Goal: Information Seeking & Learning: Learn about a topic

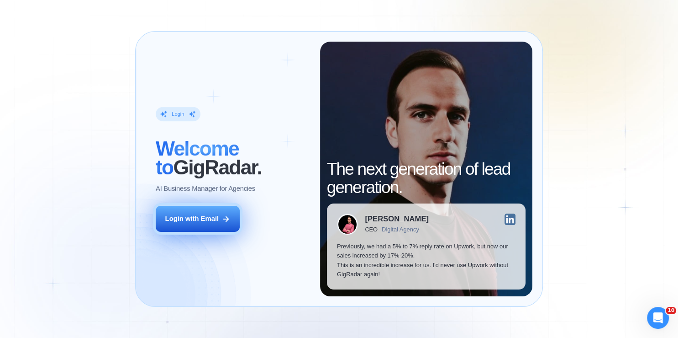
click at [222, 220] on button "Login with Email" at bounding box center [198, 219] width 84 height 26
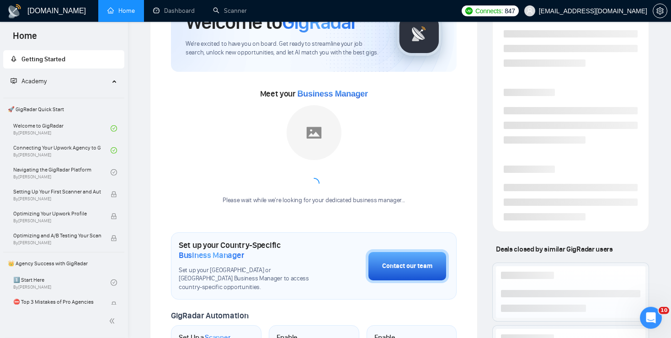
scroll to position [66, 0]
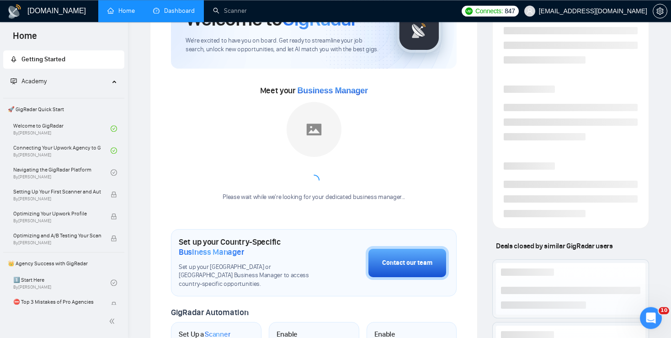
click at [182, 12] on link "Dashboard" at bounding box center [174, 11] width 42 height 8
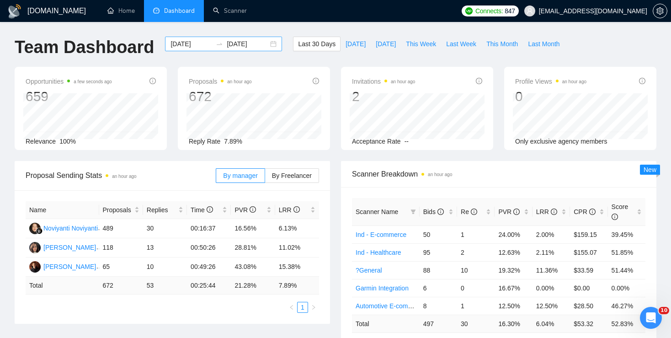
click at [267, 43] on div "[DATE] [DATE]" at bounding box center [223, 44] width 117 height 15
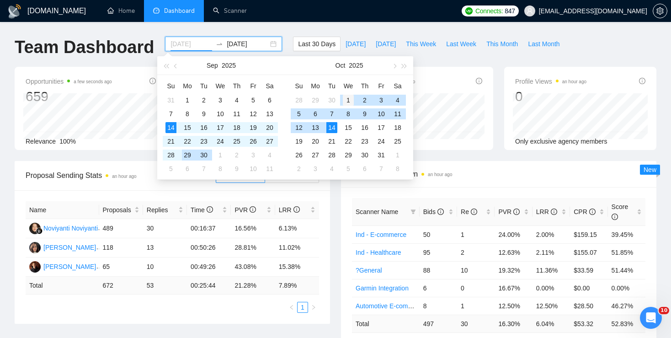
type input "[DATE]"
drag, startPoint x: 350, startPoint y: 97, endPoint x: 347, endPoint y: 130, distance: 32.6
click at [350, 98] on div "1" at bounding box center [348, 100] width 11 height 11
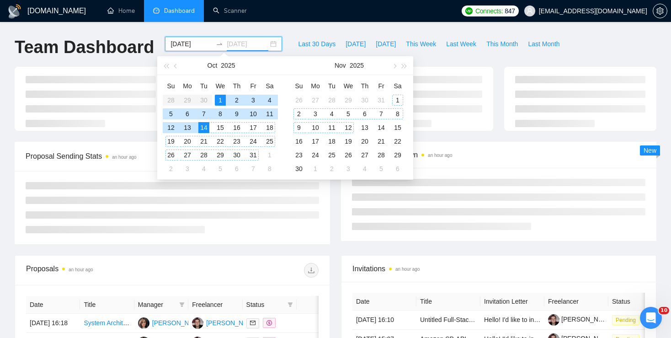
type input "[DATE]"
click at [348, 130] on div "12" at bounding box center [348, 127] width 11 height 11
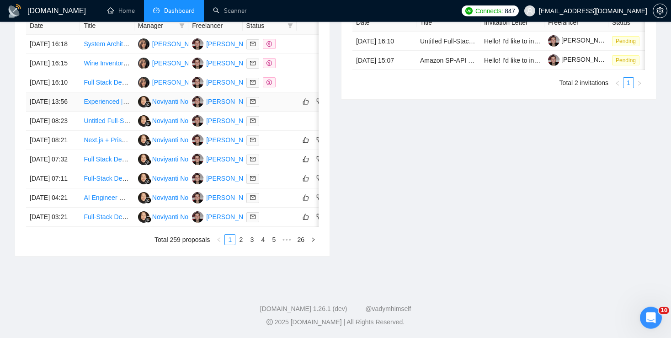
scroll to position [408, 0]
click at [244, 244] on link "2" at bounding box center [241, 239] width 10 height 10
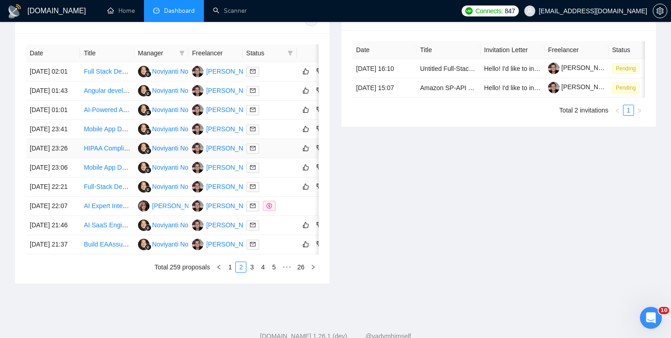
scroll to position [363, 0]
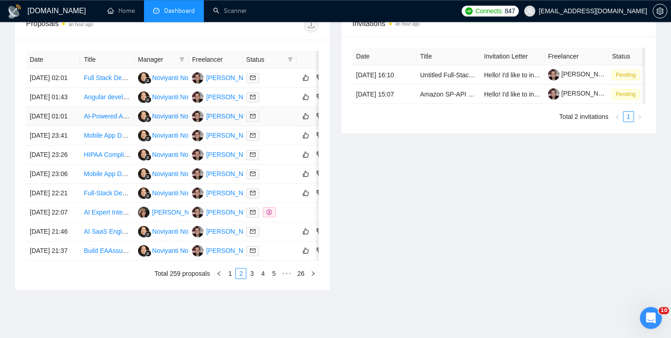
click at [95, 120] on link "AI-Powered Automation System Developer for Pharmacies" at bounding box center [167, 115] width 166 height 7
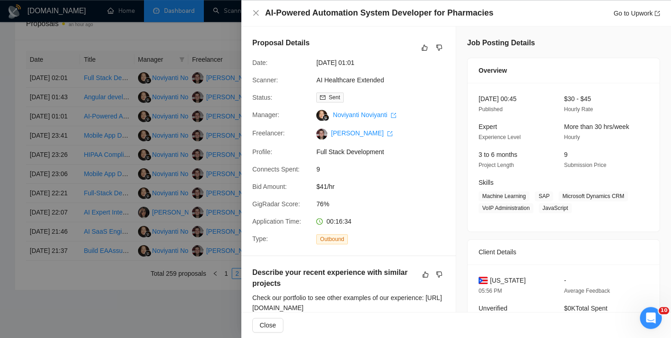
click at [70, 131] on div at bounding box center [335, 169] width 671 height 338
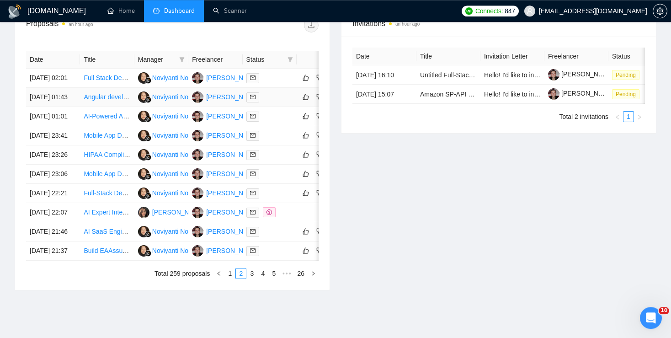
click at [97, 100] on link "Angular developer for a multivendor-marketplace / ecommerce UI" at bounding box center [176, 96] width 185 height 7
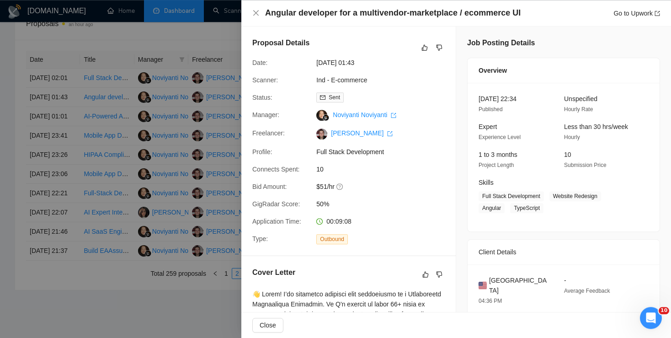
click at [98, 171] on div at bounding box center [335, 169] width 671 height 338
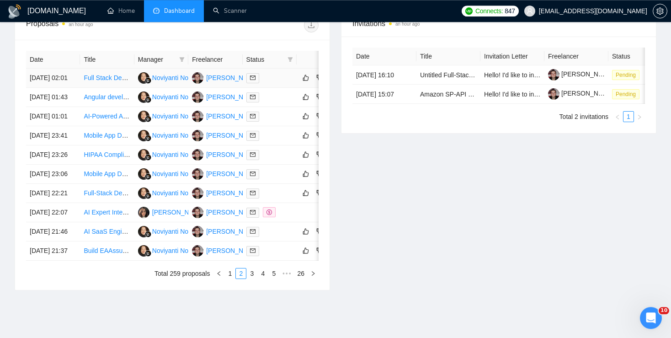
click at [100, 79] on link "Full Stack Developer for Scalable SaaS Google & Apple Review Management Applica…" at bounding box center [230, 77] width 292 height 7
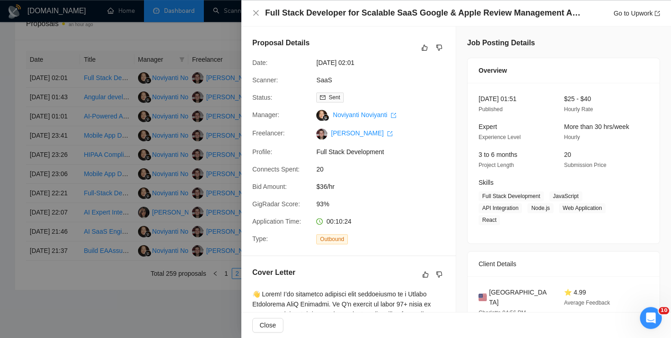
click at [116, 145] on div at bounding box center [335, 169] width 671 height 338
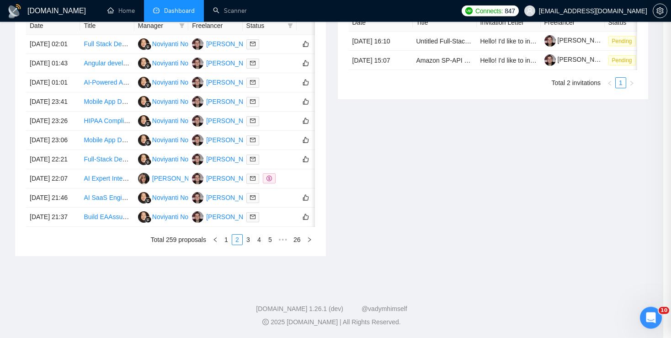
scroll to position [488, 0]
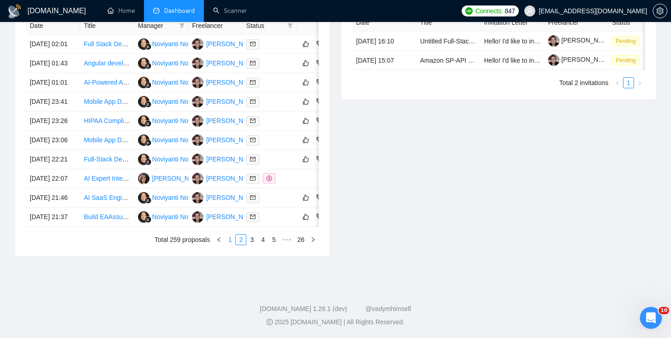
click at [228, 235] on link "1" at bounding box center [230, 239] width 10 height 10
click at [116, 213] on link "Full-Stack Developer for Smart Sports Platform (NextWave – FasTicket Expansion …" at bounding box center [211, 216] width 255 height 7
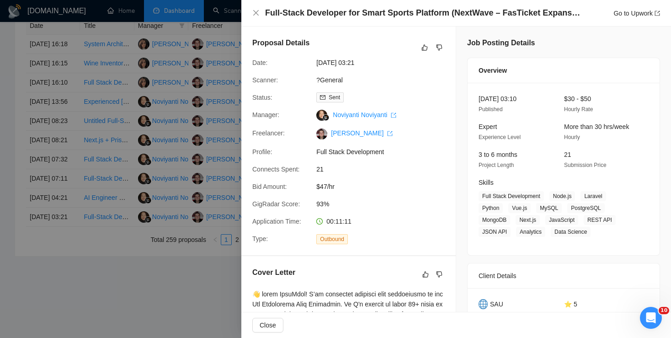
click at [117, 150] on div at bounding box center [335, 169] width 671 height 338
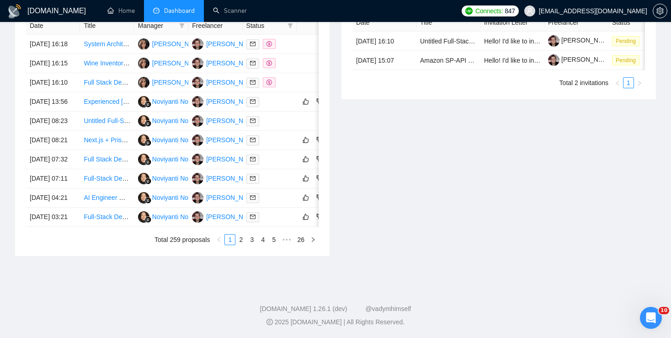
click at [102, 194] on link "AI Engineer — Healthcare Automation Platform" at bounding box center [151, 197] width 134 height 7
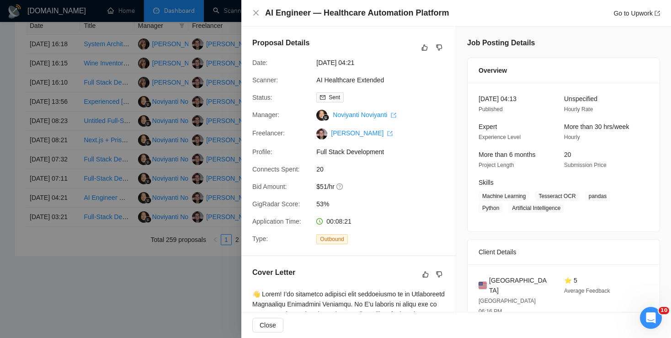
click at [101, 148] on div at bounding box center [335, 169] width 671 height 338
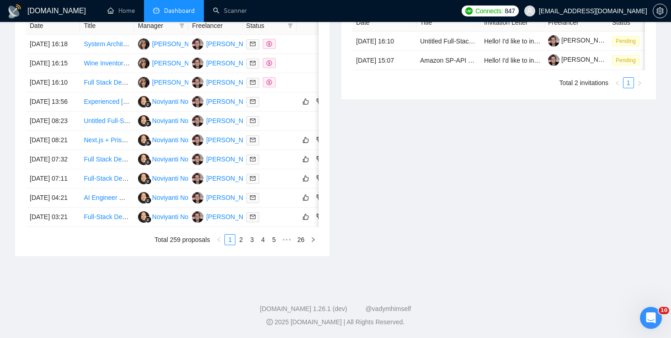
click at [95, 174] on link "Full-Stack Developer for Freight Invoice Auditing SaaS Platform" at bounding box center [174, 177] width 180 height 7
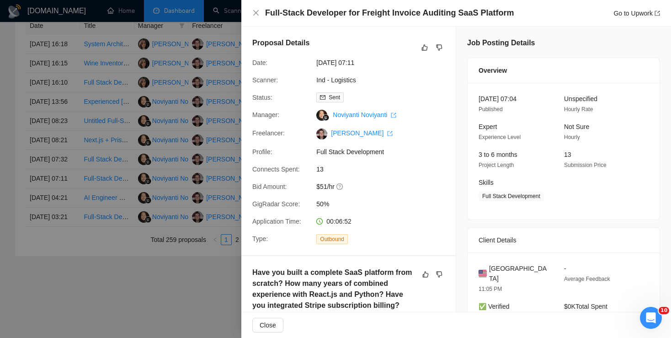
click at [85, 154] on div at bounding box center [335, 169] width 671 height 338
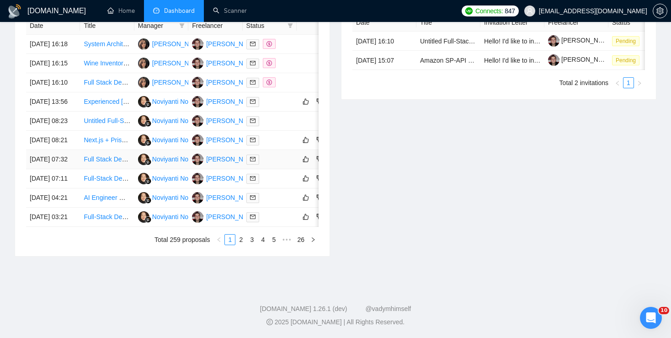
click at [98, 155] on link "Full Stack Developer Needed for Scalable SaaS Application" at bounding box center [168, 158] width 169 height 7
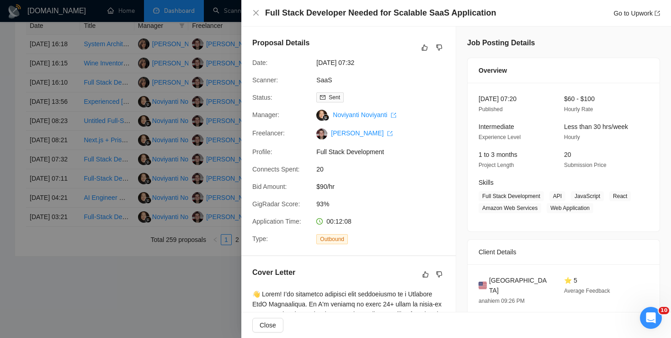
click at [98, 176] on div at bounding box center [335, 169] width 671 height 338
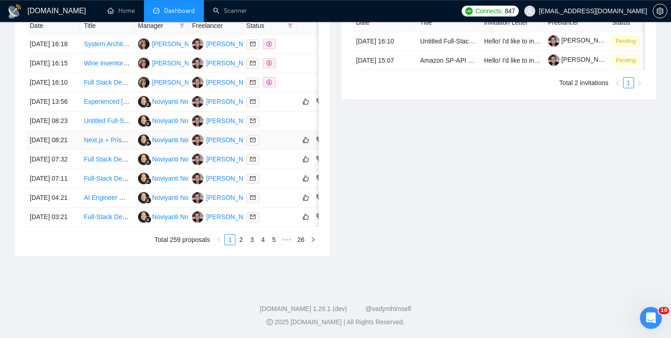
scroll to position [415, 0]
click at [97, 143] on link "Next.js + Prisma Developer to Finish Beauty CRM SaaS Platform" at bounding box center [176, 139] width 185 height 7
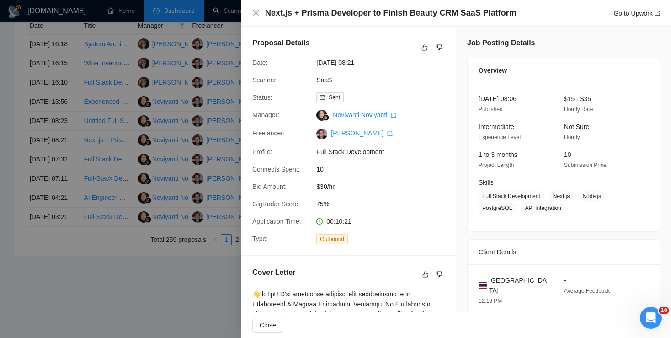
click at [134, 163] on div at bounding box center [335, 169] width 671 height 338
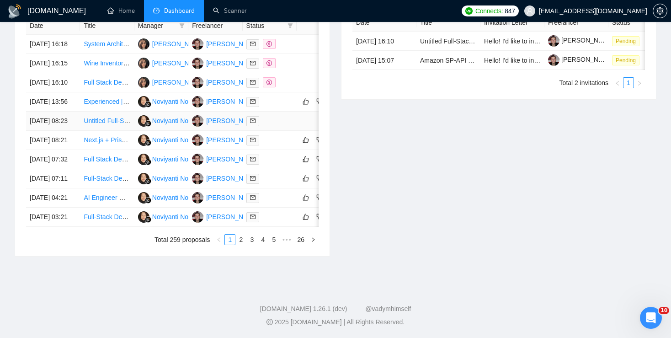
click at [105, 124] on link "Untitled Full-Stack Developer (React + Node or Python) Needed to Build AI Monit…" at bounding box center [222, 120] width 277 height 7
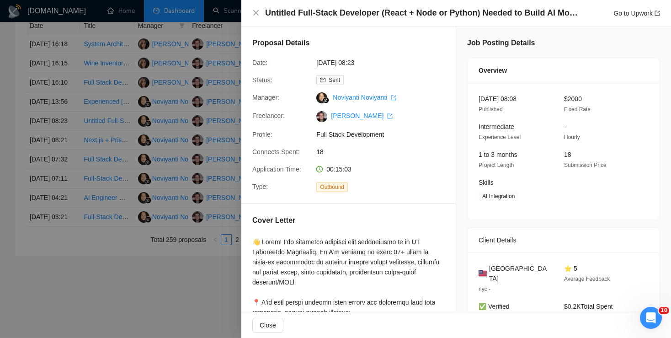
click at [106, 141] on div at bounding box center [335, 169] width 671 height 338
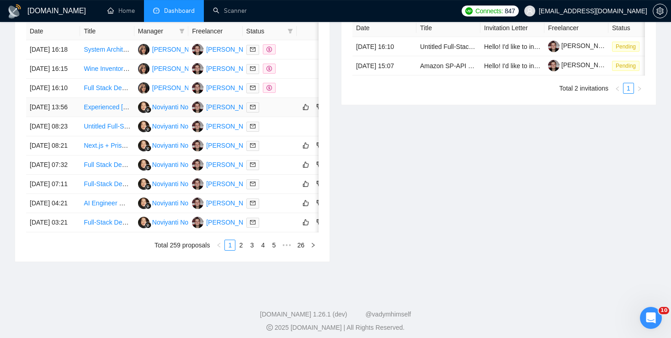
scroll to position [377, 0]
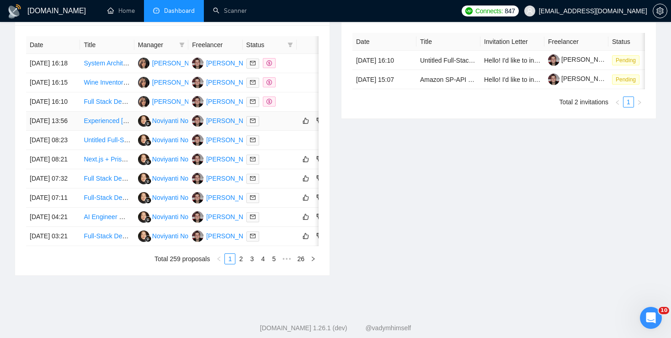
click at [113, 124] on link "Experienced [PERSON_NAME] Needed for Multiple Projects" at bounding box center [170, 120] width 172 height 7
